Goal: Find specific page/section

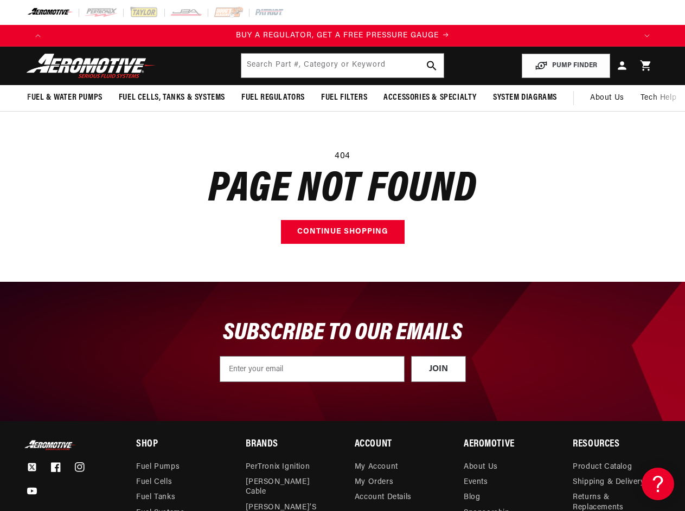
click at [342, 255] on main "404 Page not found Continue shopping" at bounding box center [342, 197] width 685 height 170
click at [38, 36] on icon "Translation missing: en.sections.announcements.previous_announcement" at bounding box center [37, 35] width 5 height 3
click at [647, 36] on icon "Translation missing: en.sections.announcements.next_announcement" at bounding box center [646, 35] width 5 height 3
click at [342, 66] on input "text" at bounding box center [342, 66] width 202 height 24
click at [566, 66] on button "PUMP FINDER" at bounding box center [566, 66] width 88 height 24
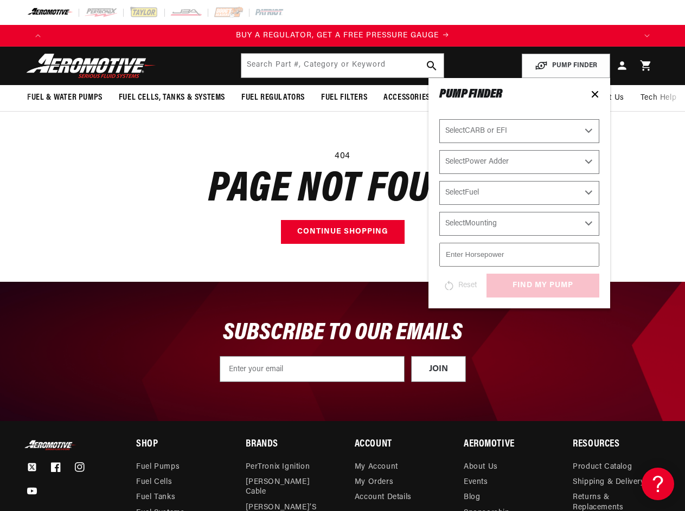
click at [65, 98] on span "Fuel & Water Pumps" at bounding box center [64, 97] width 75 height 11
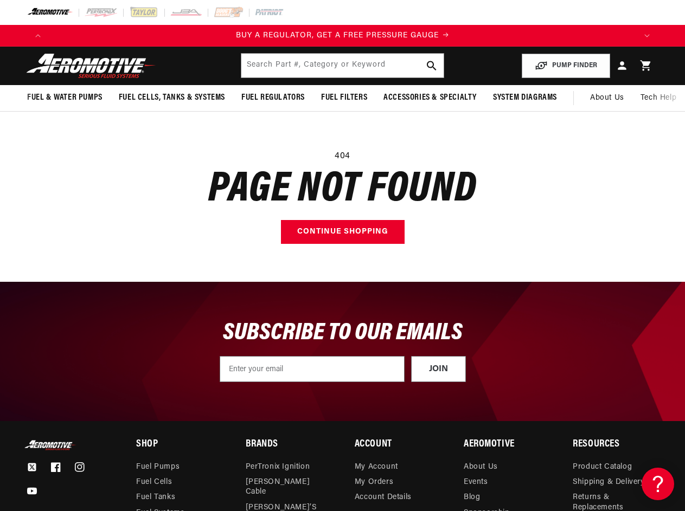
click at [172, 98] on span "Fuel Cells, Tanks & Systems" at bounding box center [172, 97] width 106 height 11
click at [273, 98] on span "Fuel Regulators" at bounding box center [272, 97] width 63 height 11
click at [344, 98] on span "Fuel Filters" at bounding box center [344, 97] width 46 height 11
click at [429, 98] on span "Accessories & Specialty" at bounding box center [429, 97] width 93 height 11
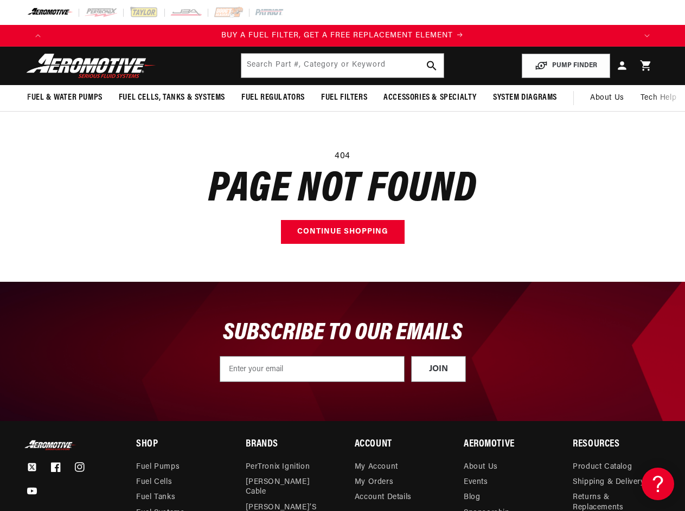
scroll to position [0, 1165]
